Goal: Task Accomplishment & Management: Manage account settings

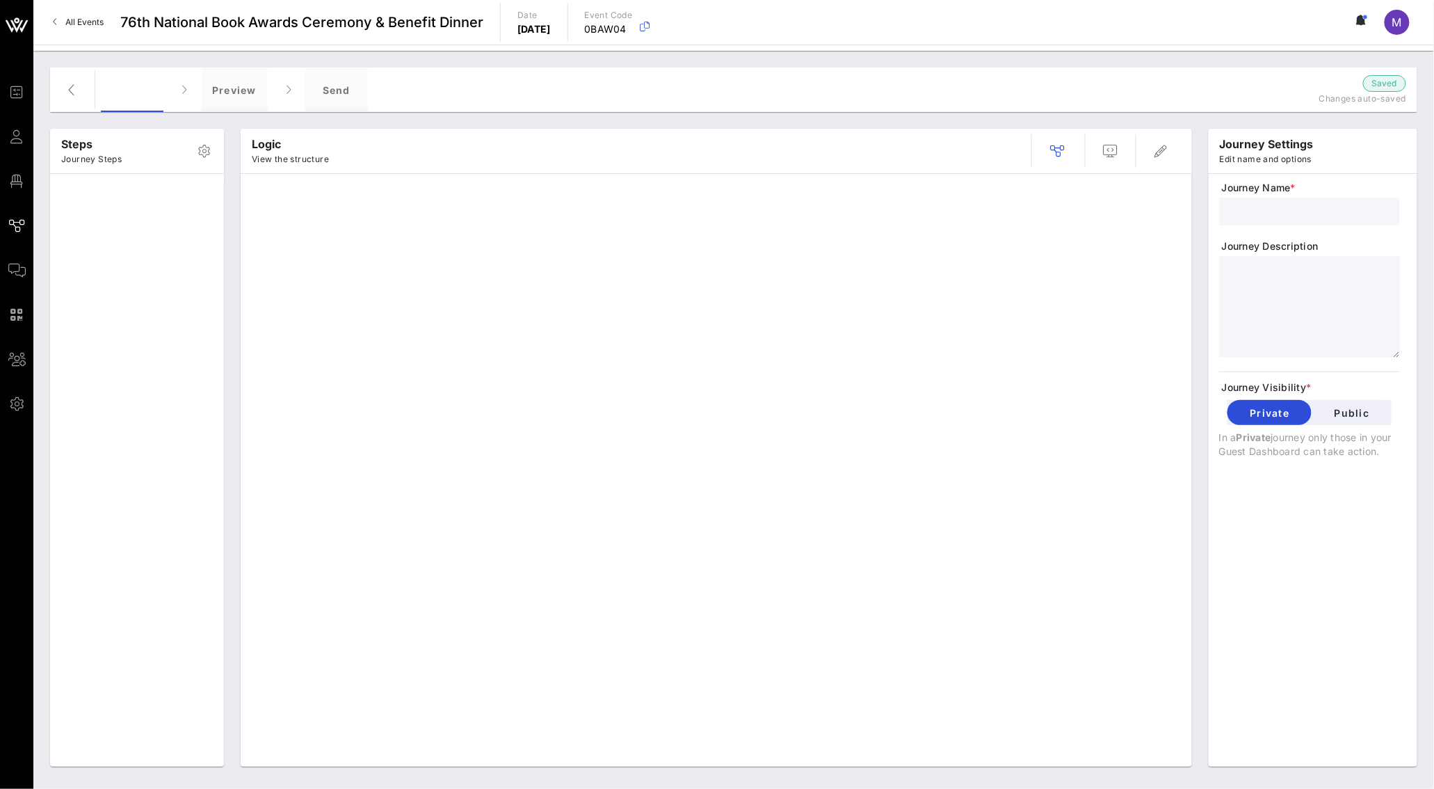
type input "Standard Invite + RSVP + Form"
type textarea "**********"
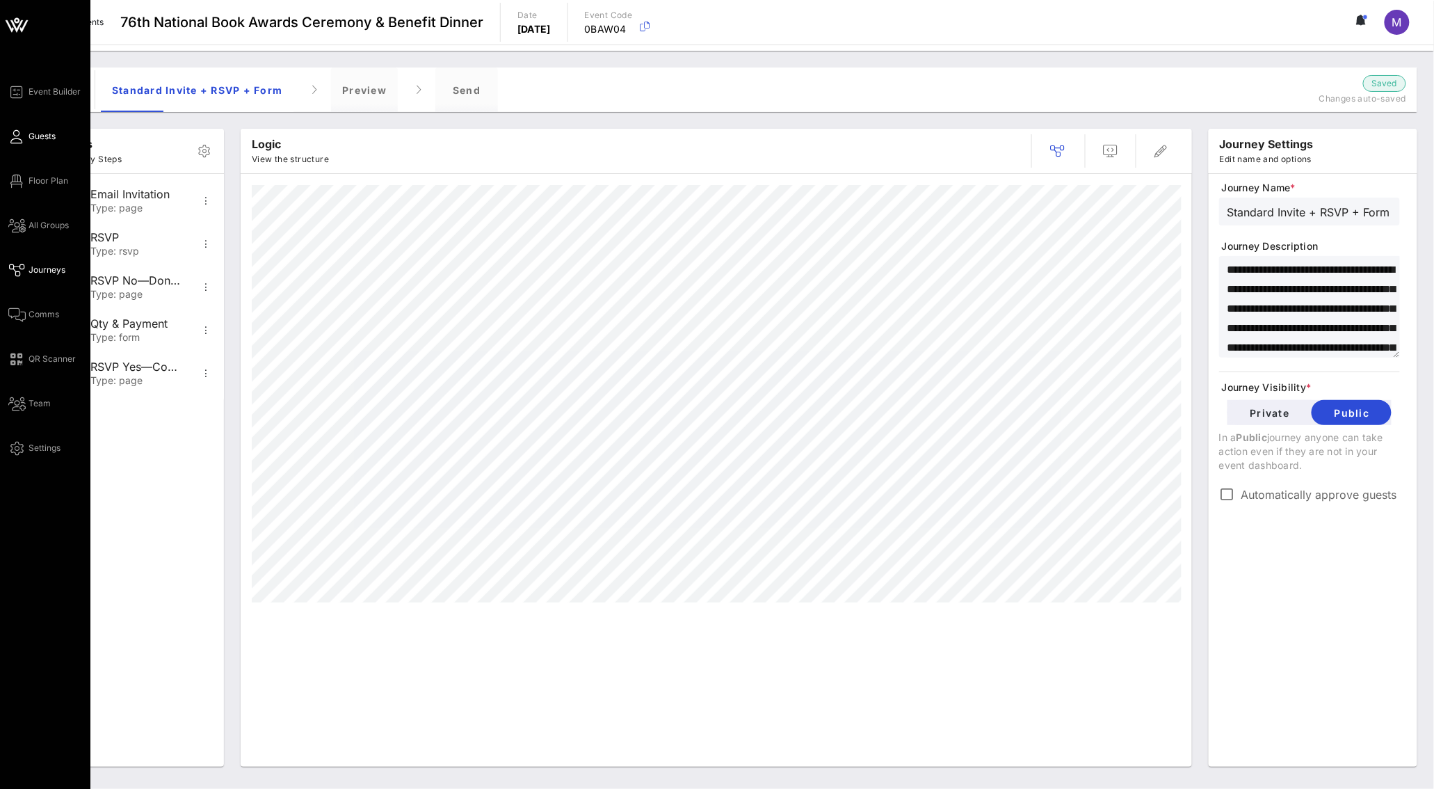
click at [43, 134] on span "Guests" at bounding box center [42, 136] width 27 height 13
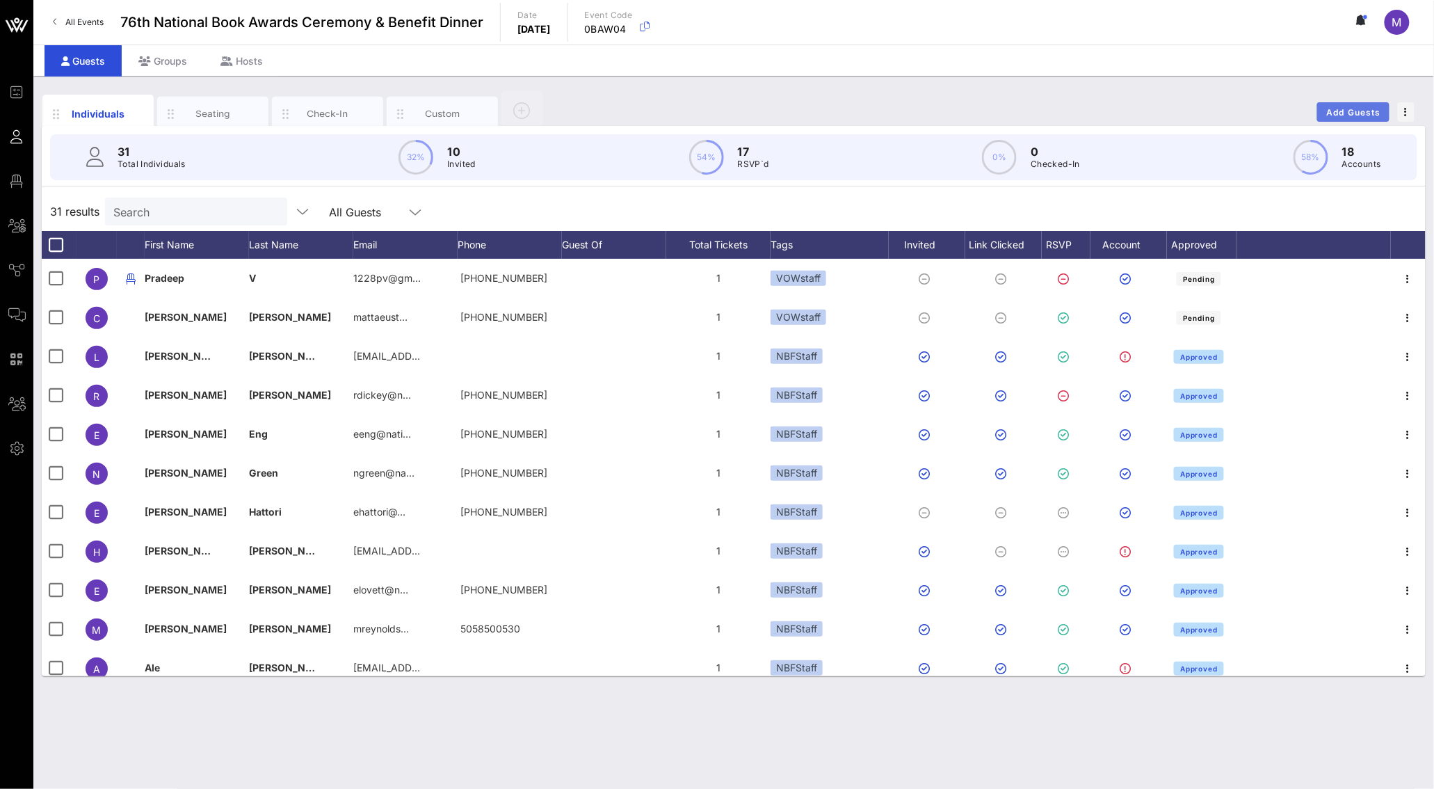
click at [1360, 110] on span "Add Guests" at bounding box center [1353, 112] width 55 height 10
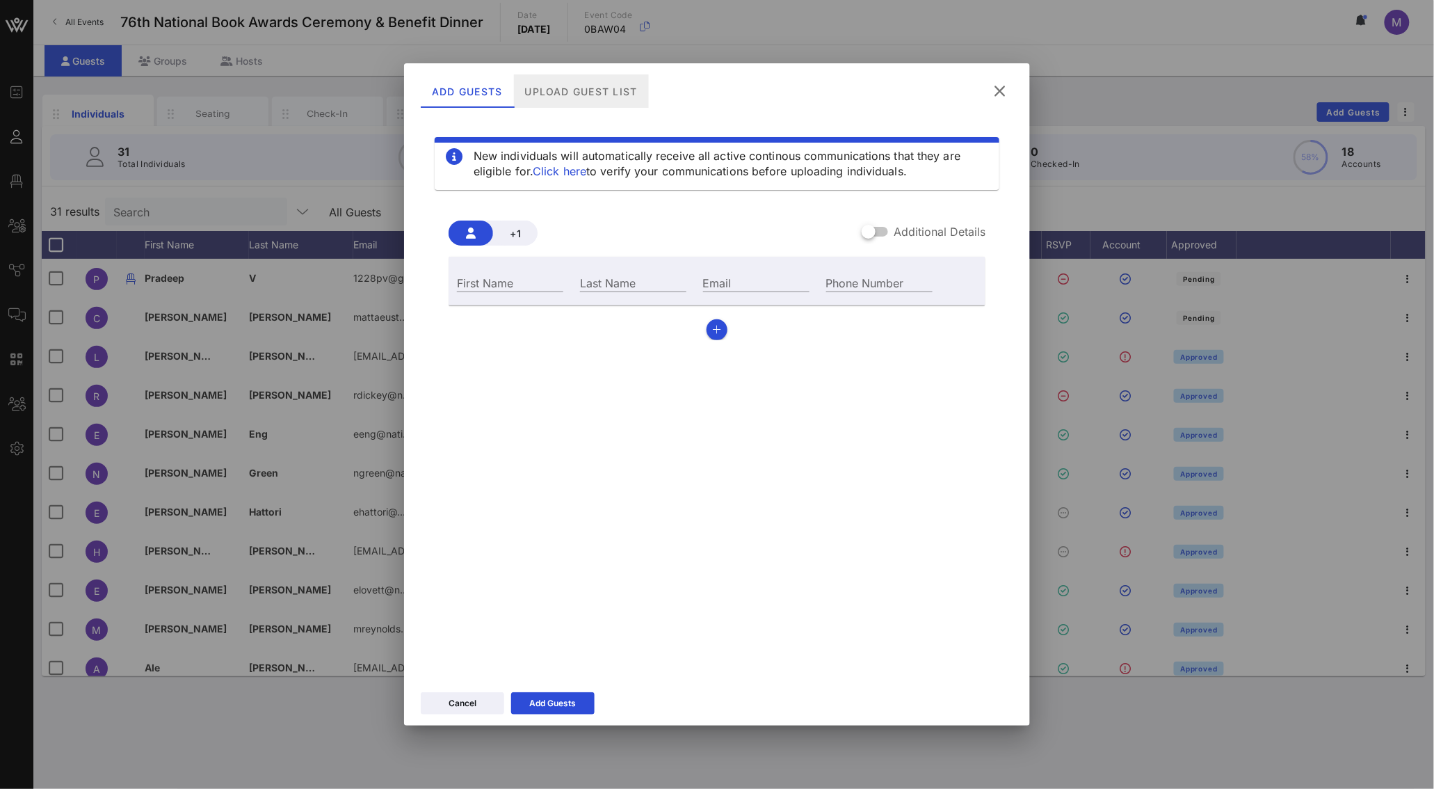
click at [599, 83] on div "Upload Guest List" at bounding box center [581, 90] width 135 height 33
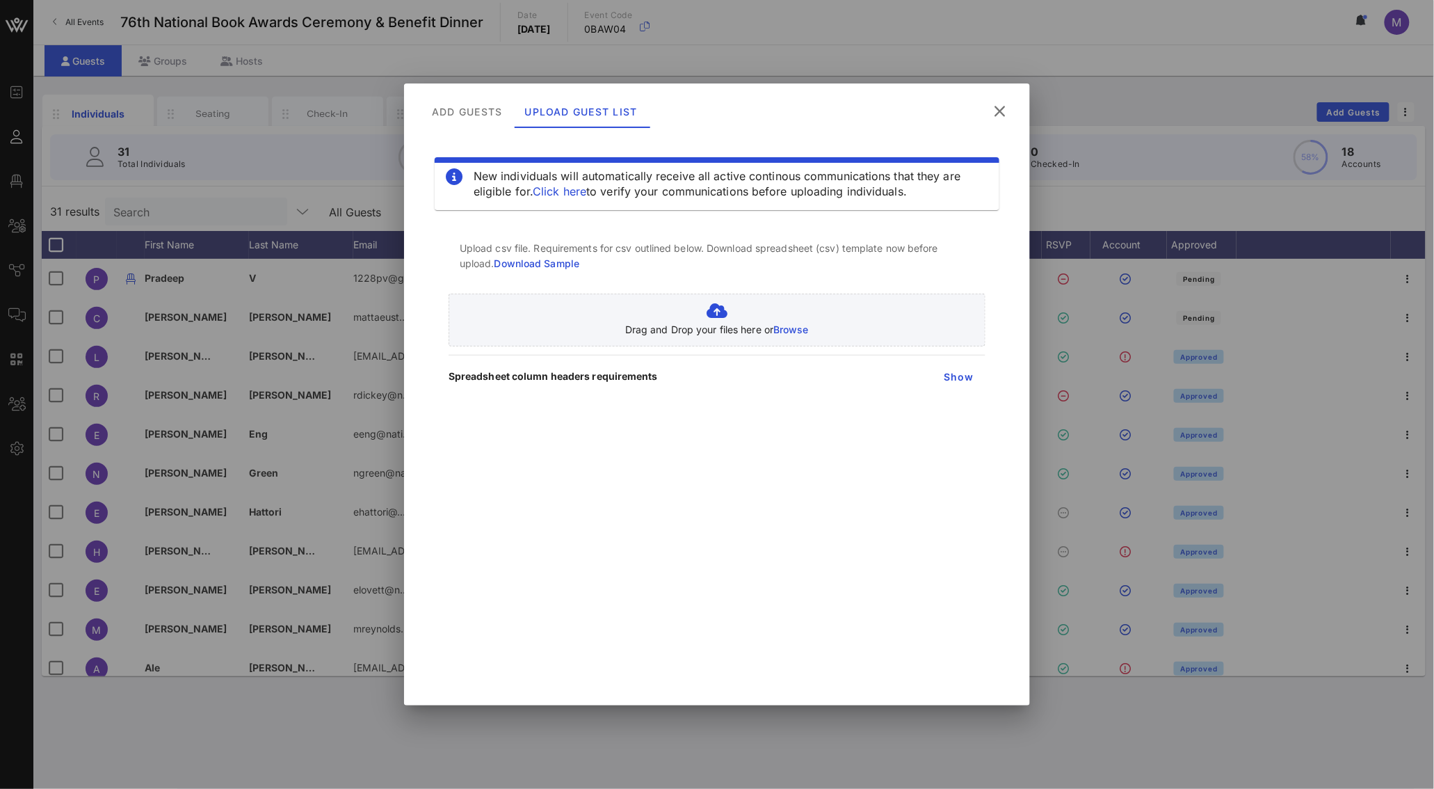
click at [576, 262] on link "Download Sample" at bounding box center [538, 263] width 86 height 12
click at [959, 381] on span "Show" at bounding box center [958, 377] width 31 height 12
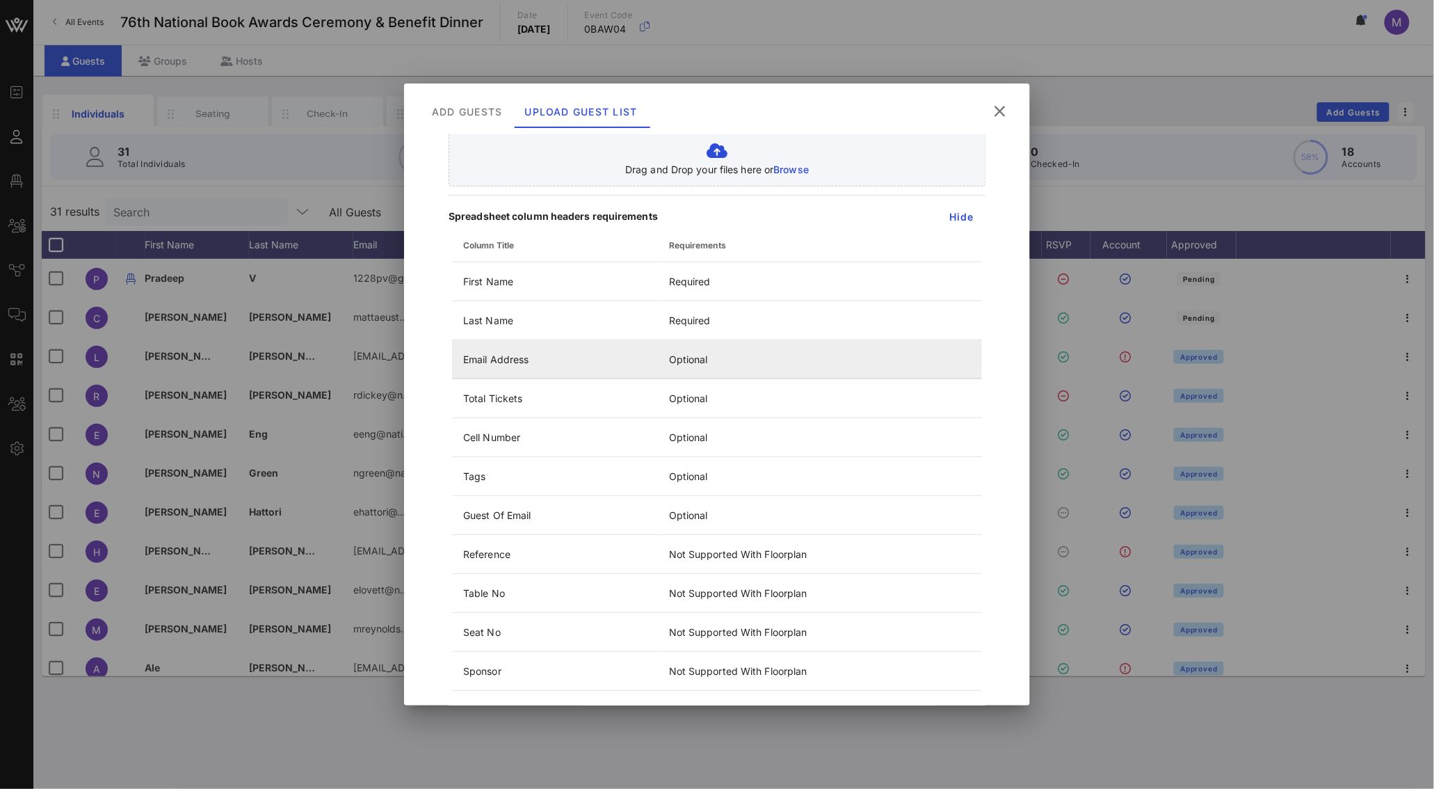
scroll to position [164, 0]
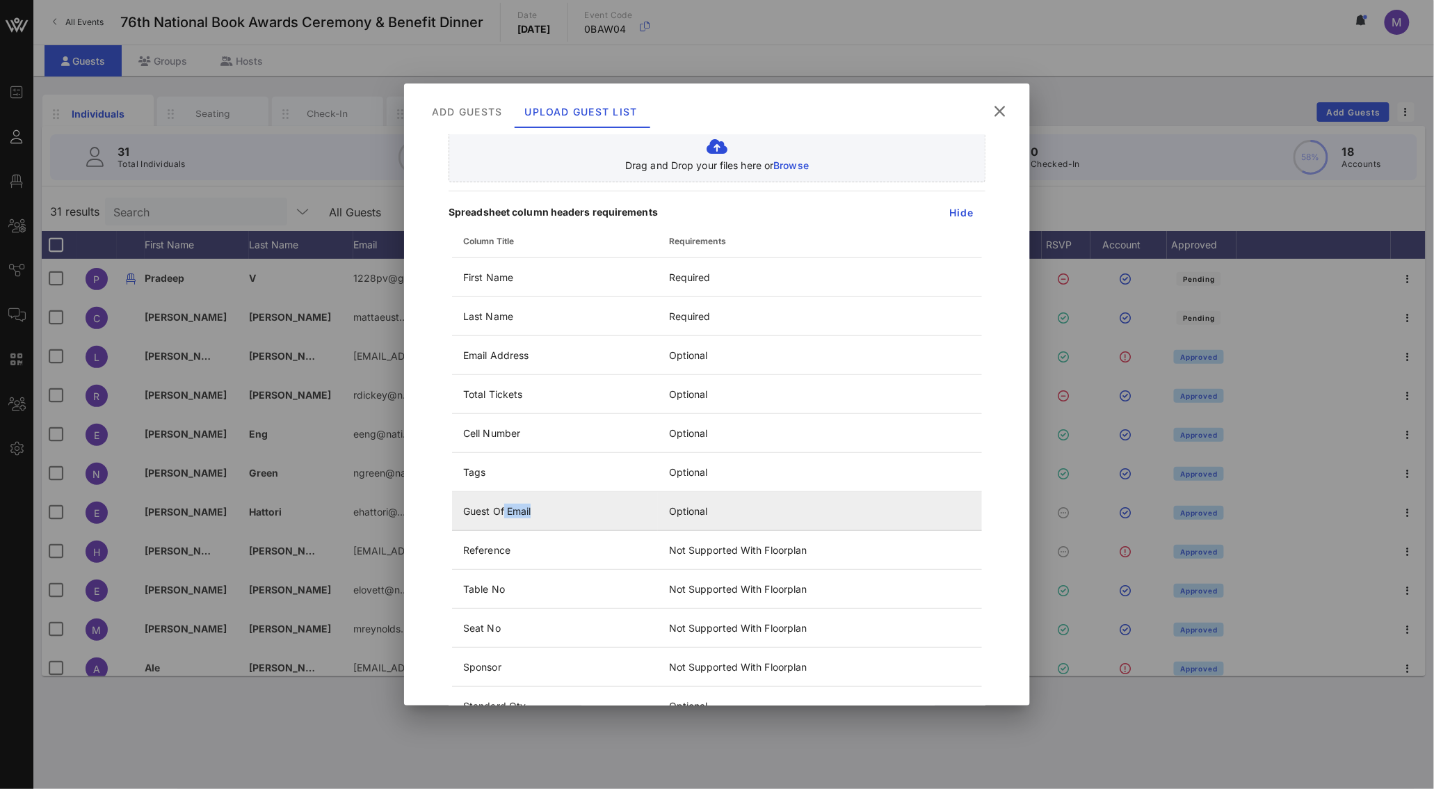
drag, startPoint x: 504, startPoint y: 511, endPoint x: 709, endPoint y: 515, distance: 204.6
click at [689, 515] on tr "Guest Of Email Optional" at bounding box center [717, 511] width 530 height 39
click at [711, 515] on td "Optional" at bounding box center [820, 511] width 324 height 39
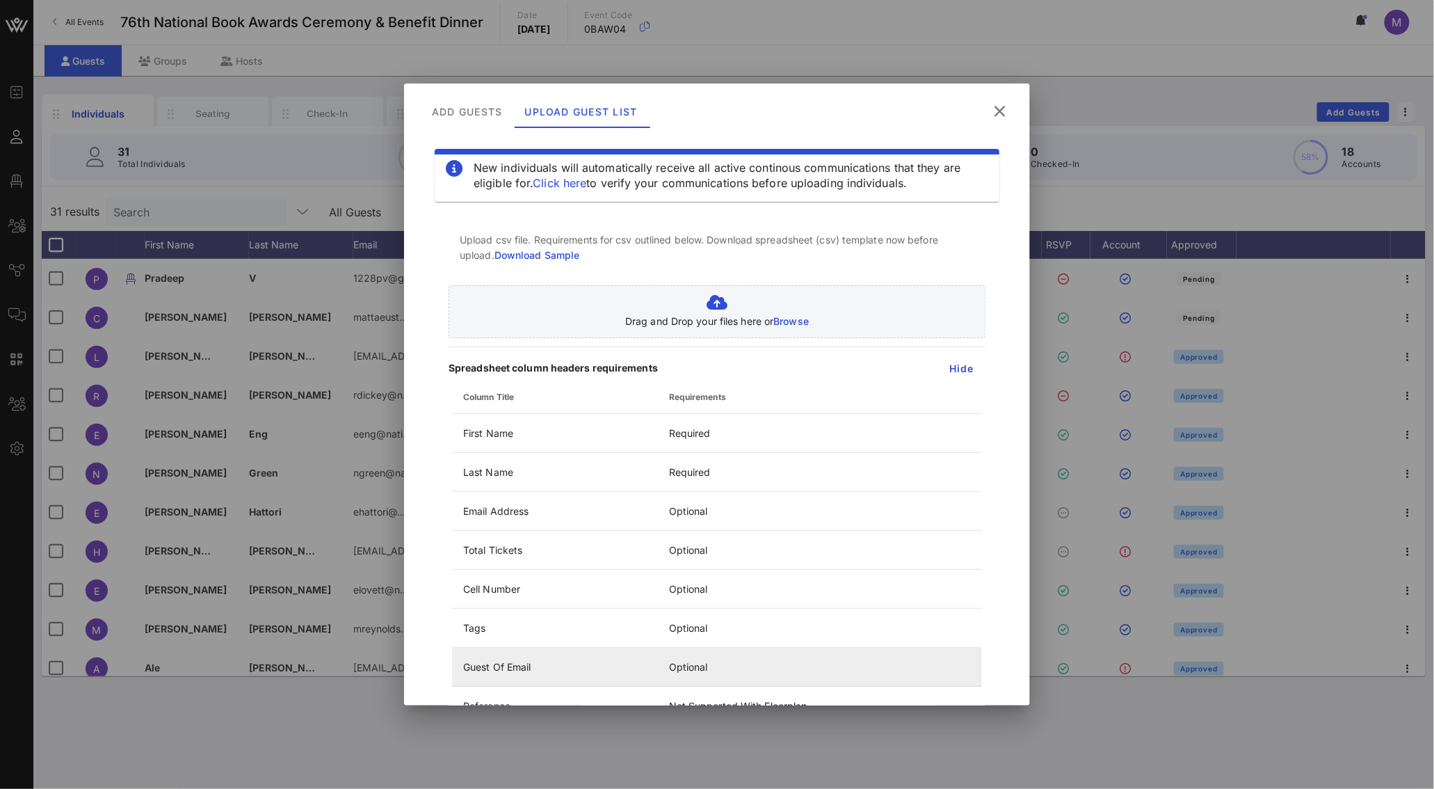
scroll to position [0, 0]
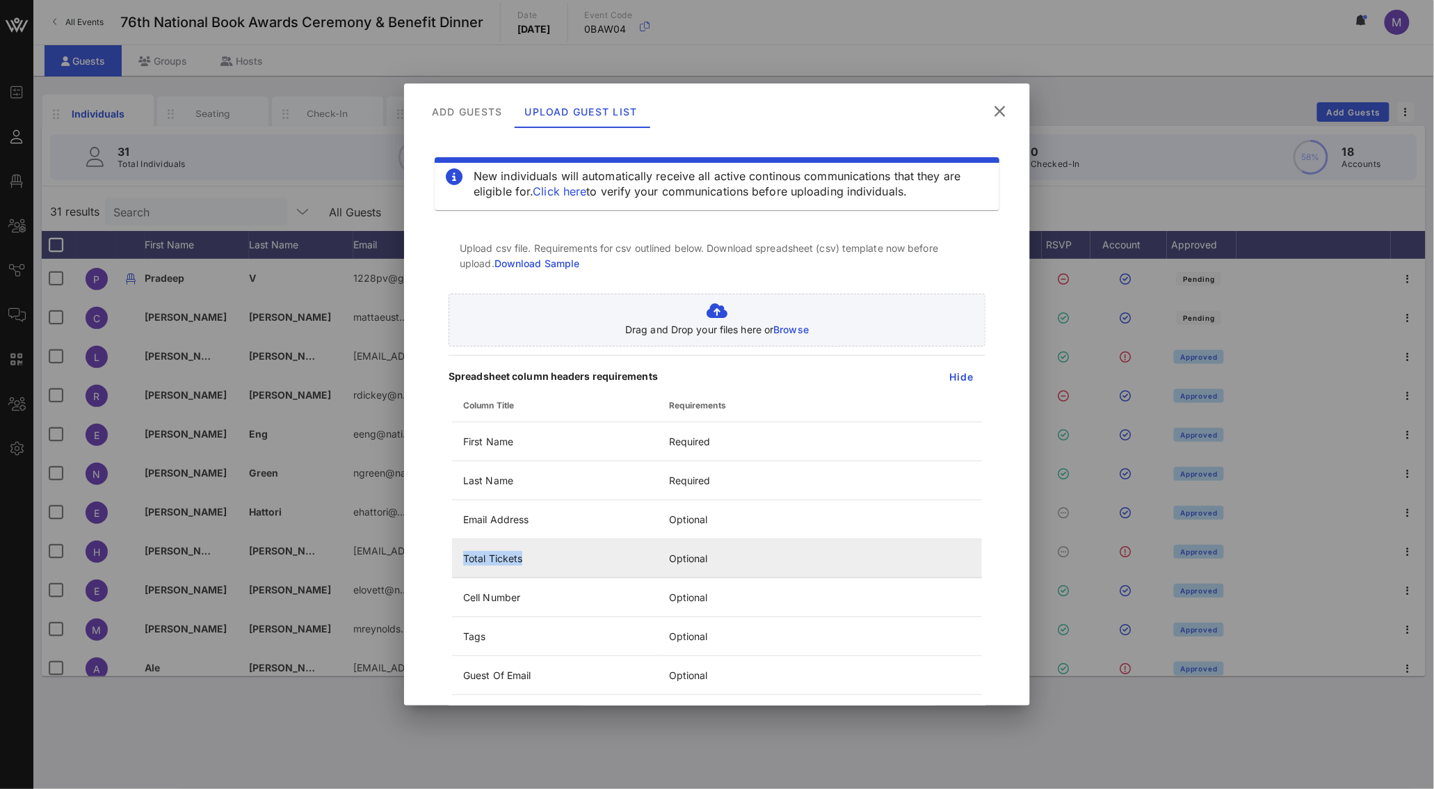
drag, startPoint x: 465, startPoint y: 554, endPoint x: 578, endPoint y: 567, distance: 114.1
click at [578, 567] on td "Total Tickets" at bounding box center [555, 558] width 206 height 39
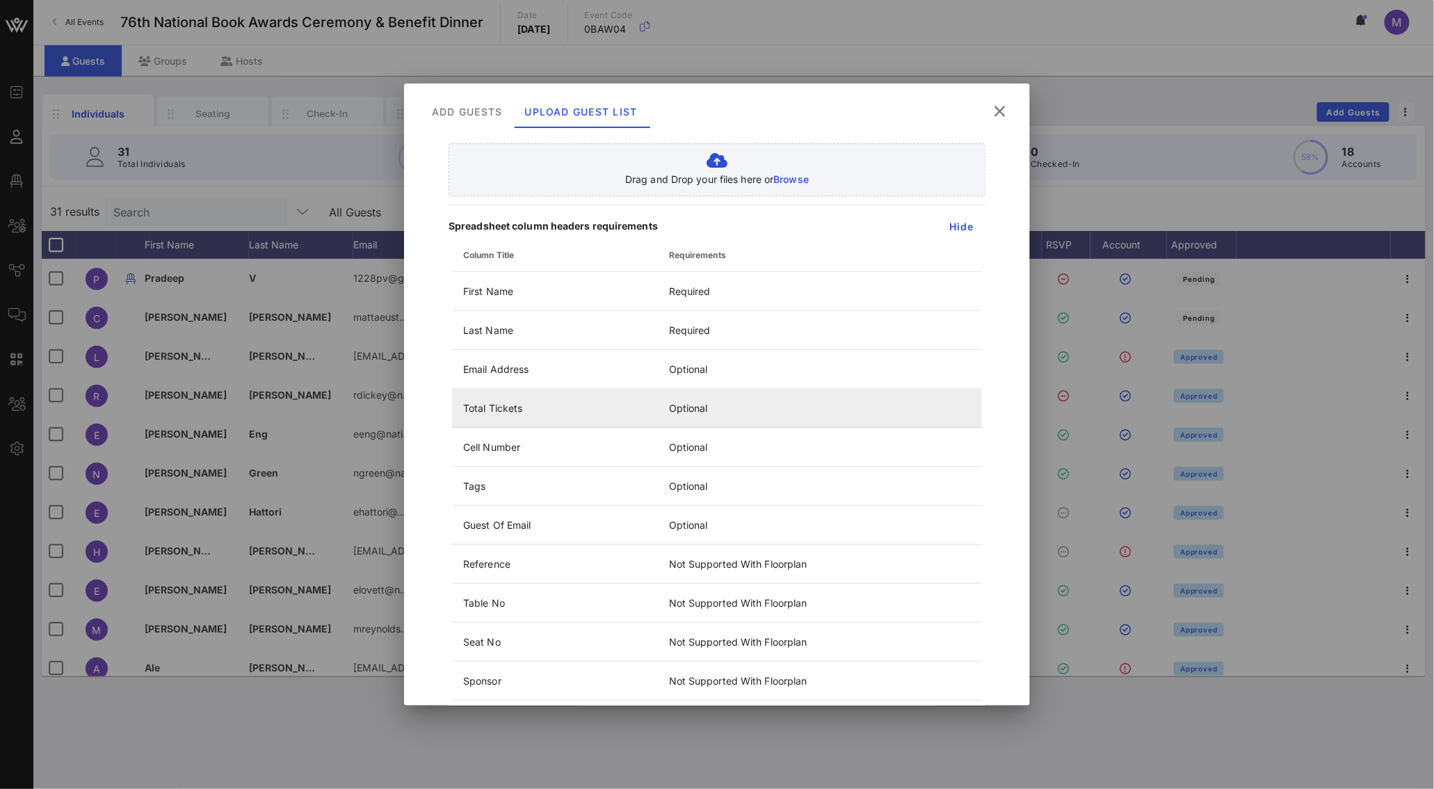
scroll to position [390, 0]
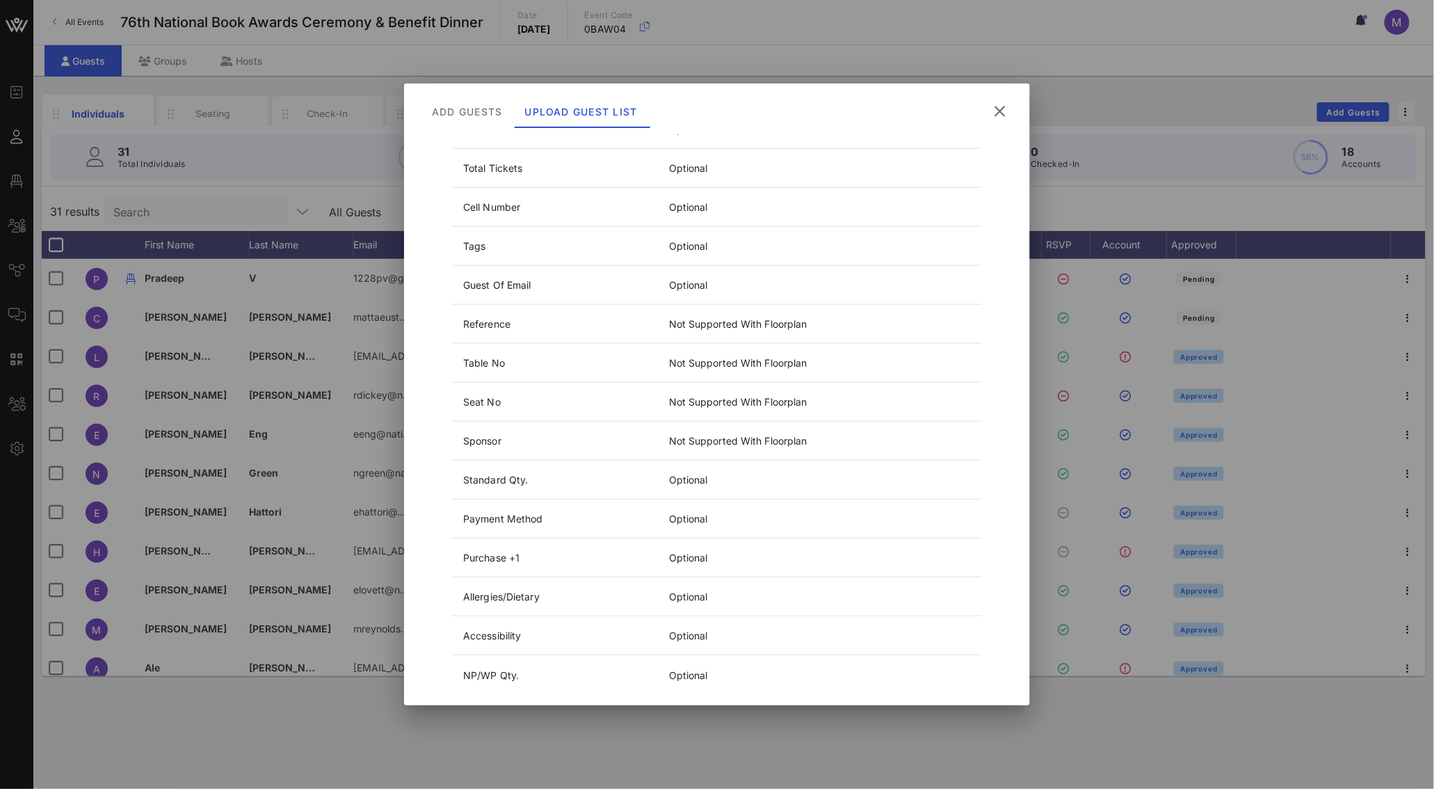
drag, startPoint x: 906, startPoint y: 6, endPoint x: 926, endPoint y: 1, distance: 20.8
click at [926, 1] on div at bounding box center [717, 394] width 1434 height 789
click at [996, 108] on icon at bounding box center [1000, 110] width 22 height 23
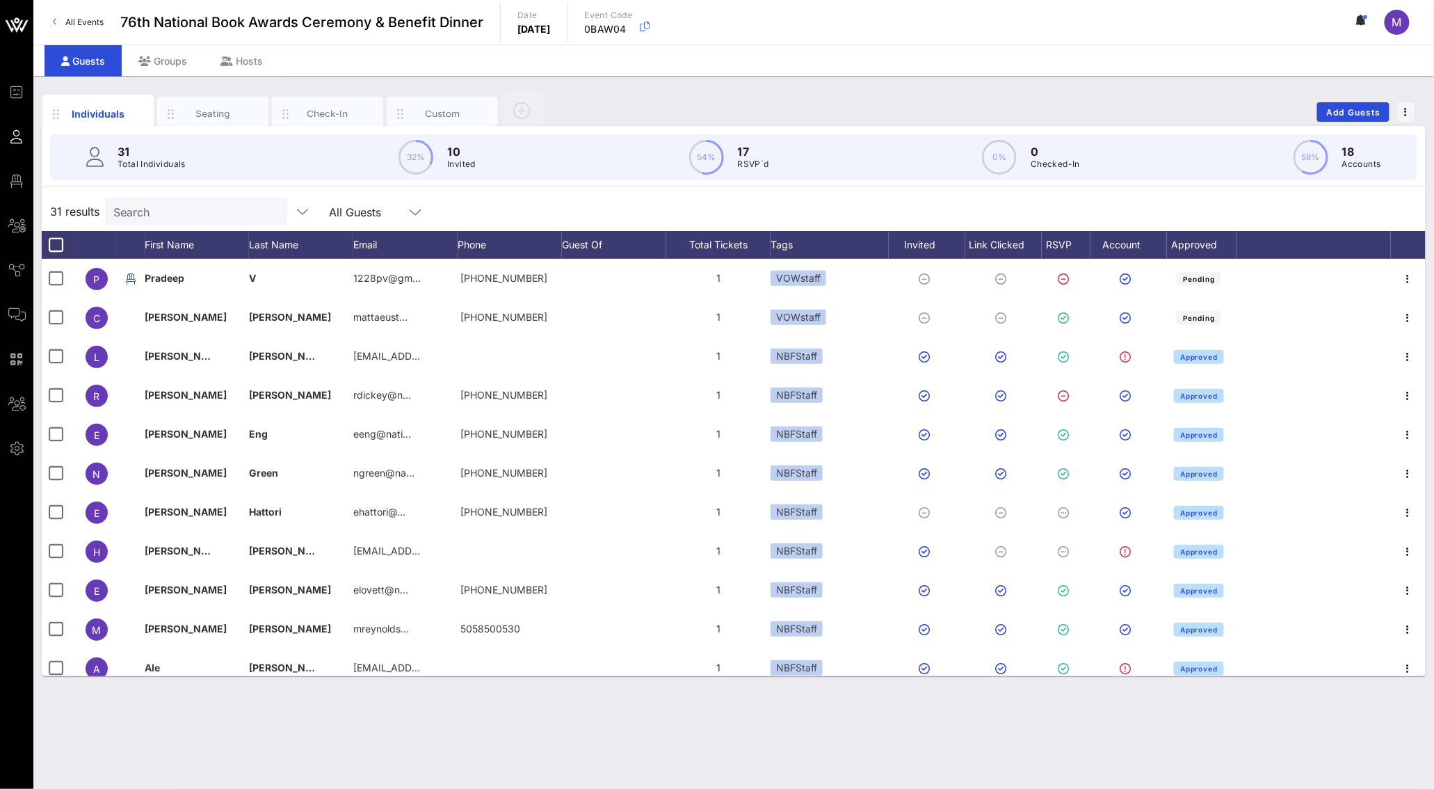
scroll to position [0, 0]
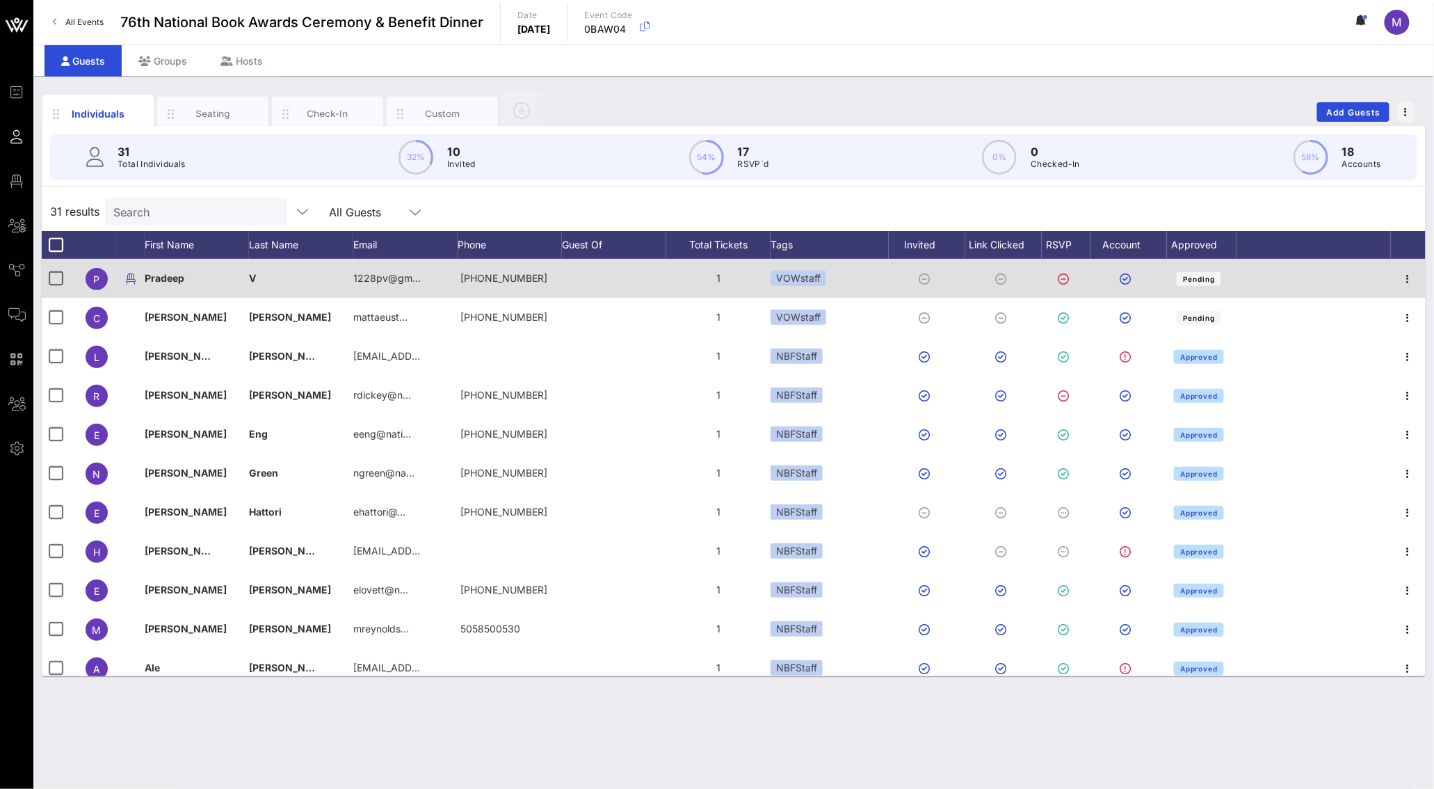
click at [578, 282] on div at bounding box center [614, 278] width 104 height 39
